Goal: Task Accomplishment & Management: Use online tool/utility

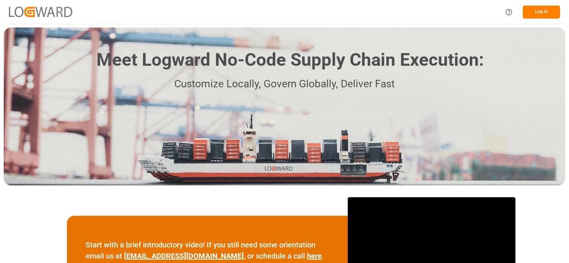
click at [544, 11] on button "Log In" at bounding box center [540, 12] width 37 height 13
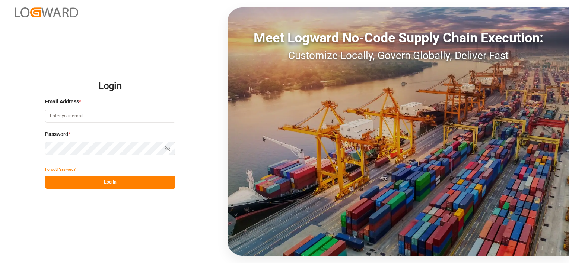
click at [96, 118] on input at bounding box center [110, 116] width 130 height 13
type input "[PERSON_NAME][EMAIL_ADDRESS][PERSON_NAME][DOMAIN_NAME]"
click at [154, 183] on button "Log In" at bounding box center [110, 182] width 130 height 13
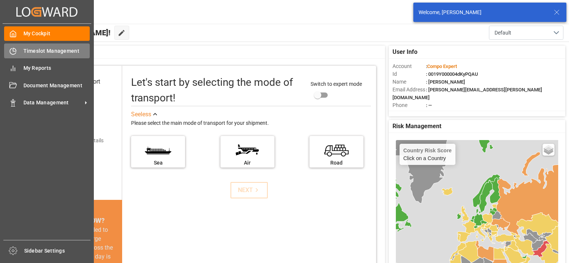
click at [36, 52] on span "Timeslot Management" at bounding box center [56, 51] width 67 height 8
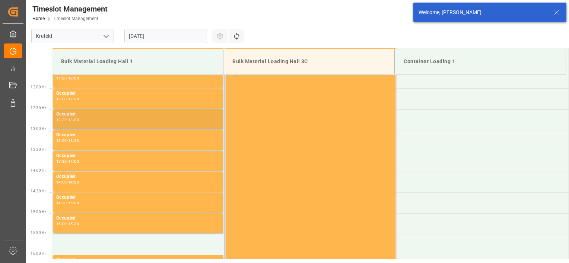
scroll to position [537, 0]
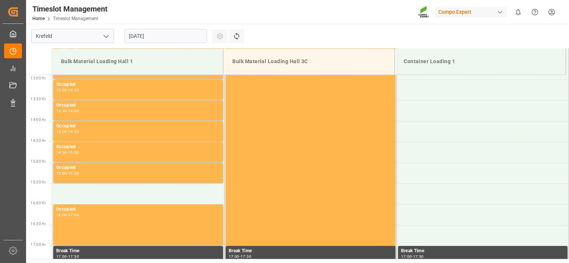
click at [153, 38] on input "[DATE]" at bounding box center [165, 36] width 83 height 14
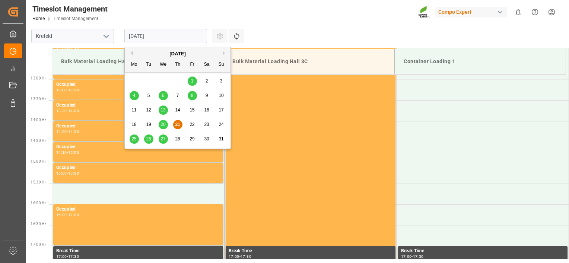
click at [179, 140] on span "28" at bounding box center [177, 139] width 5 height 5
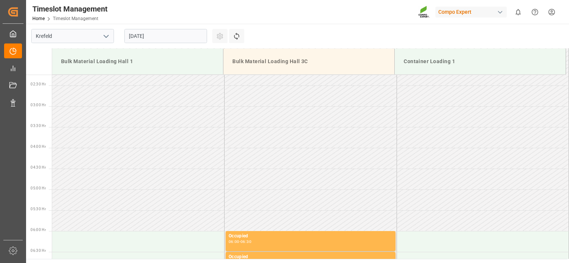
scroll to position [0, 0]
